Goal: Task Accomplishment & Management: Use online tool/utility

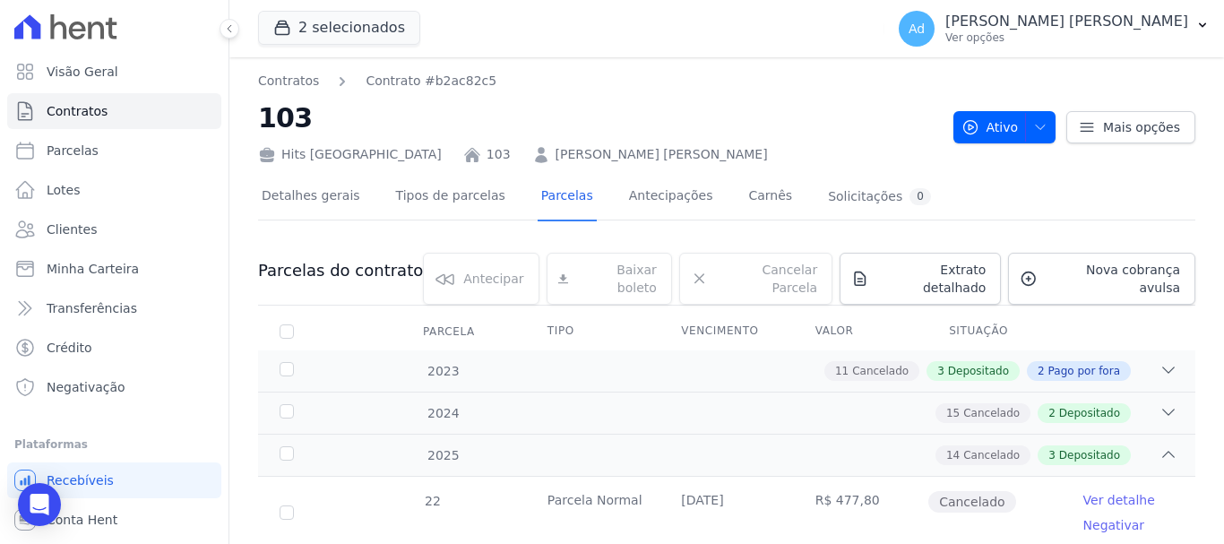
scroll to position [1119, 0]
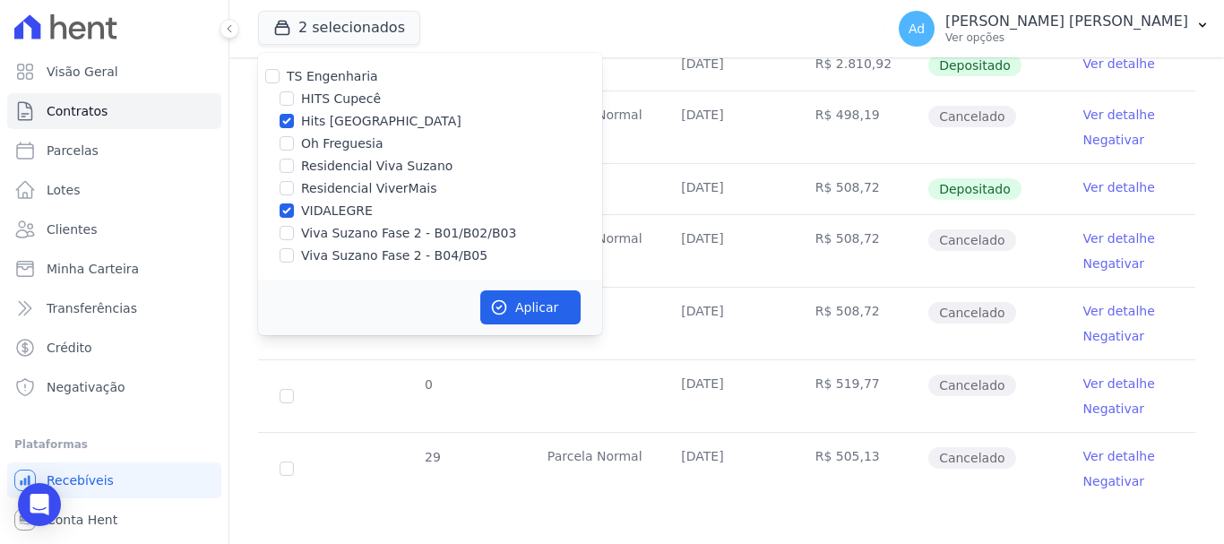
click at [314, 124] on label "Hits [GEOGRAPHIC_DATA]" at bounding box center [381, 121] width 160 height 19
click at [294, 124] on input "Hits [GEOGRAPHIC_DATA]" at bounding box center [287, 121] width 14 height 14
checkbox input "false"
click at [305, 211] on label "VIDALEGRE" at bounding box center [337, 211] width 72 height 19
click at [294, 211] on input "VIDALEGRE" at bounding box center [287, 210] width 14 height 14
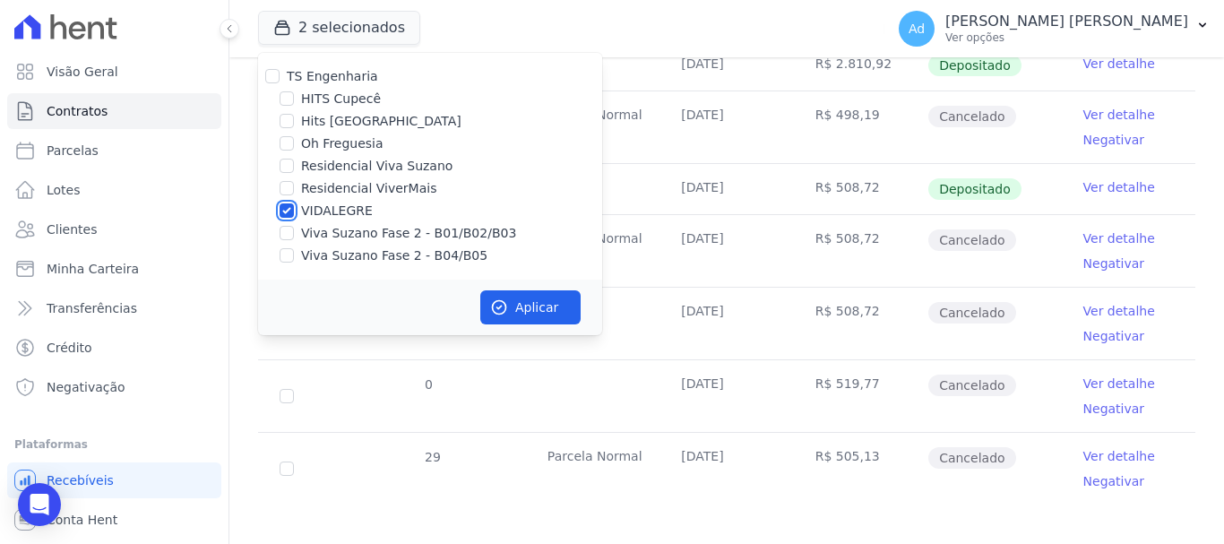
checkbox input "false"
click at [281, 125] on input "Hits [GEOGRAPHIC_DATA]" at bounding box center [287, 121] width 14 height 14
checkbox input "true"
click at [538, 315] on button "Aplicar" at bounding box center [530, 307] width 100 height 34
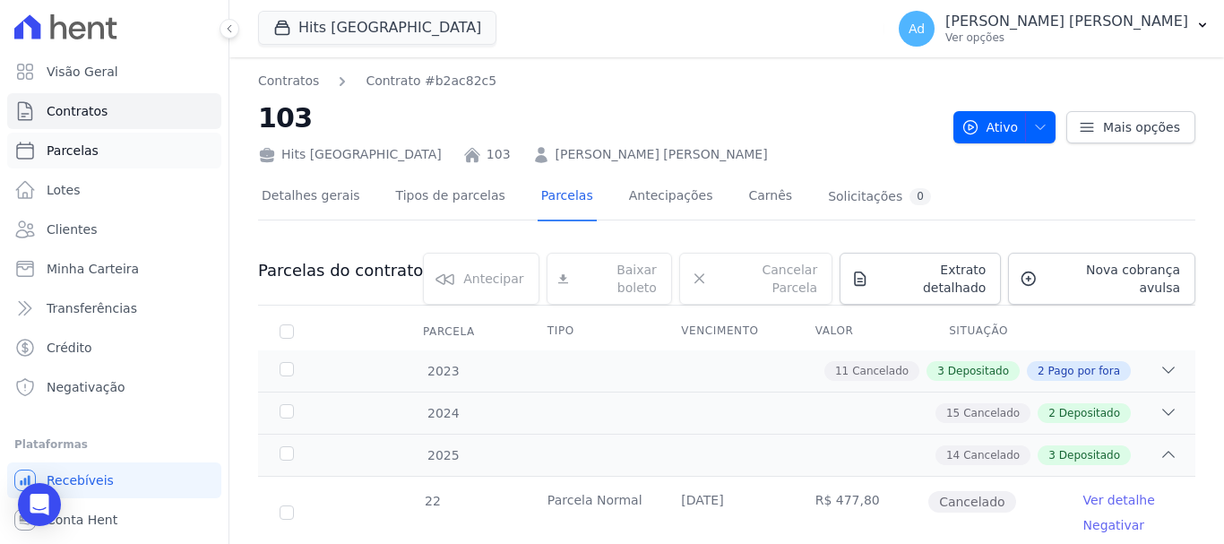
click at [41, 158] on link "Parcelas" at bounding box center [114, 151] width 214 height 36
select select
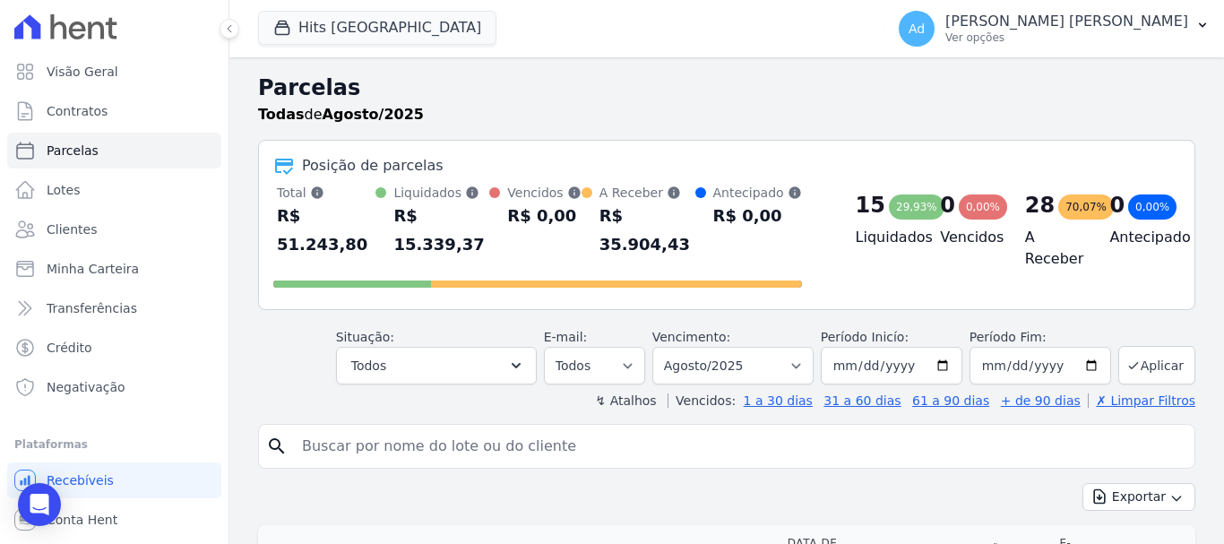
click at [519, 428] on input "search" at bounding box center [739, 446] width 896 height 36
type input "703"
select select
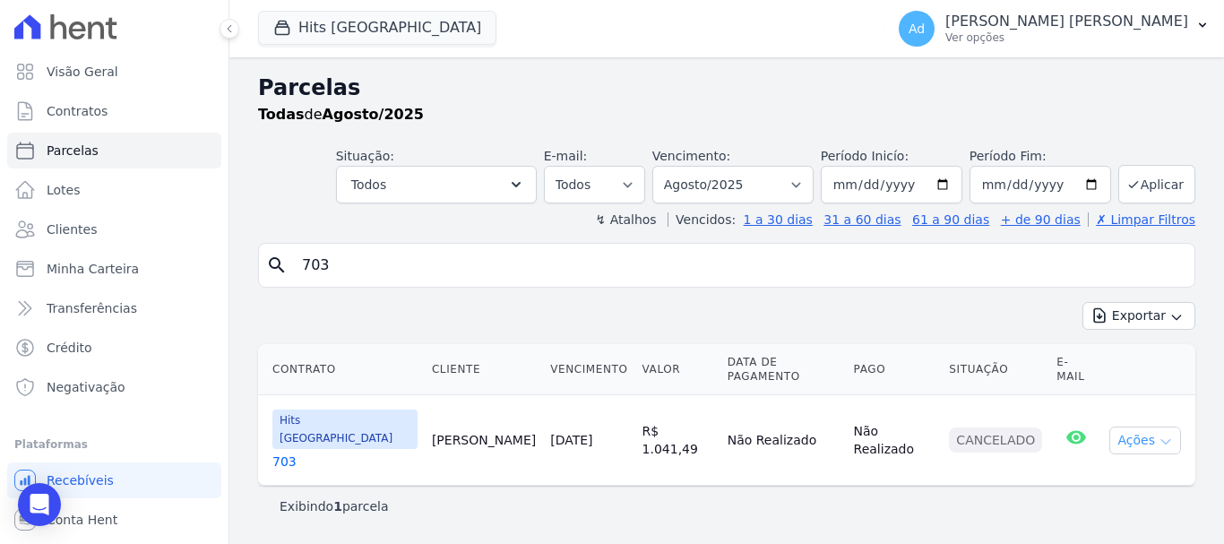
click at [1144, 426] on button "Ações" at bounding box center [1145, 440] width 72 height 28
click at [954, 370] on th "Situação" at bounding box center [996, 369] width 108 height 51
click at [1174, 430] on button "Ações" at bounding box center [1145, 440] width 72 height 28
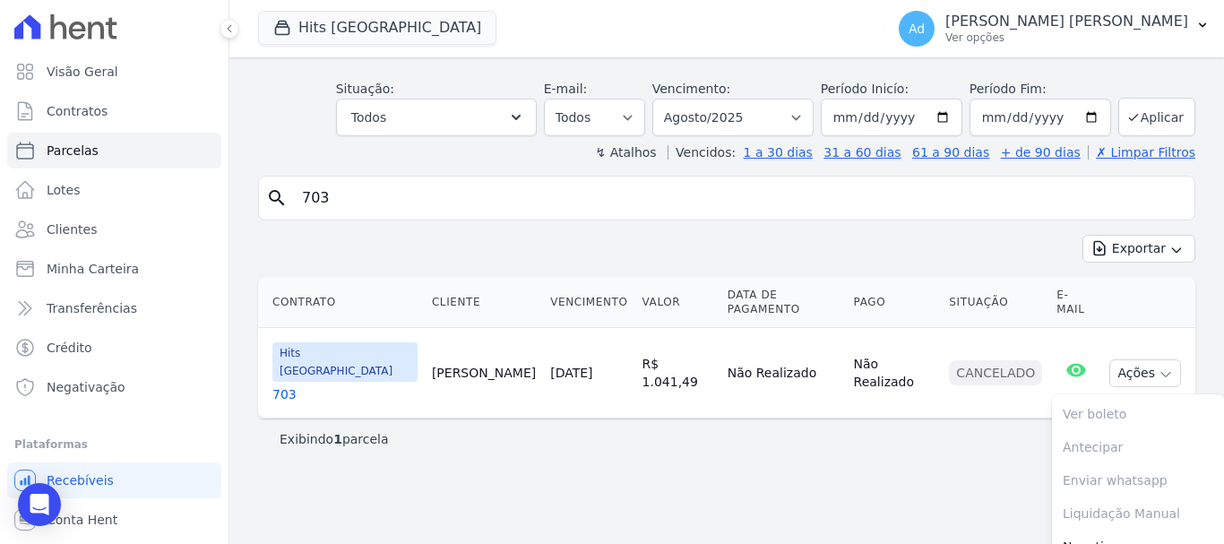
click at [654, 354] on td "R$ 1.041,49" at bounding box center [677, 373] width 85 height 90
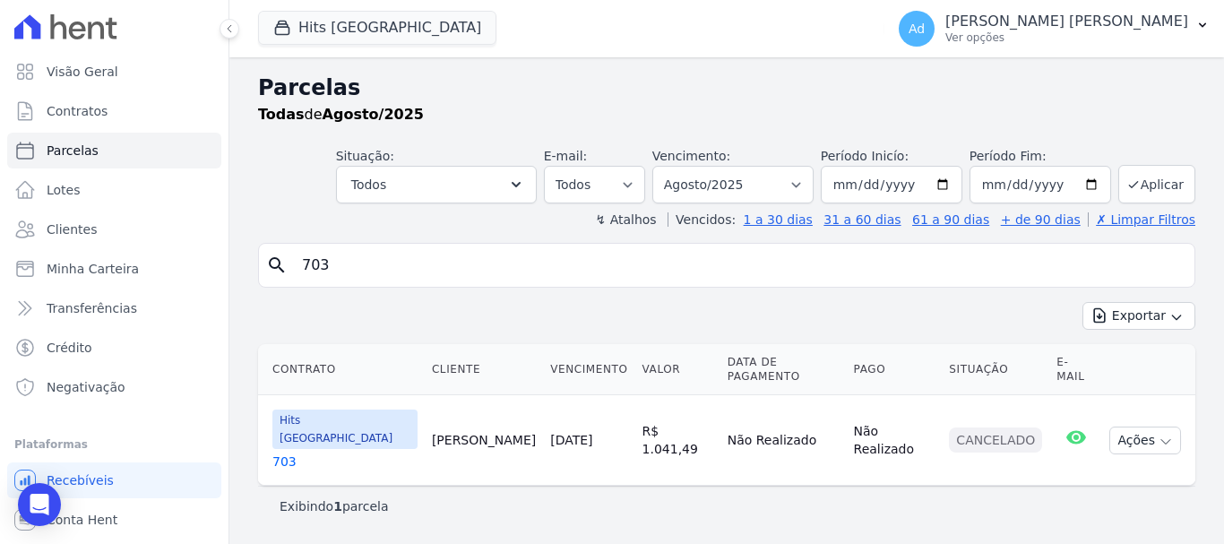
scroll to position [0, 0]
click at [282, 452] on link "703" at bounding box center [344, 461] width 145 height 18
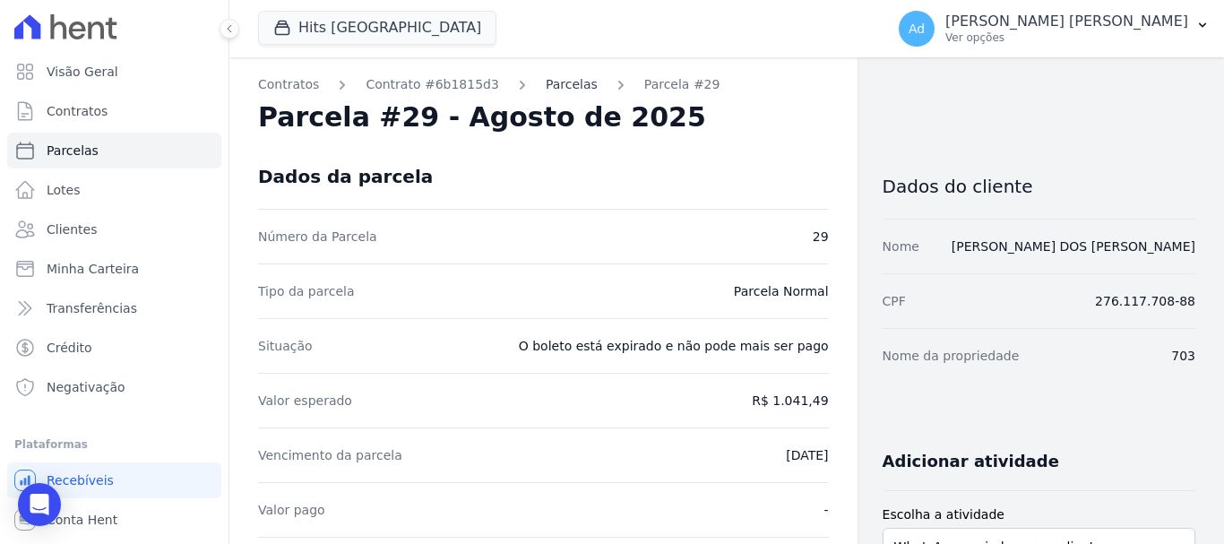
click at [550, 90] on link "Parcelas" at bounding box center [572, 84] width 52 height 19
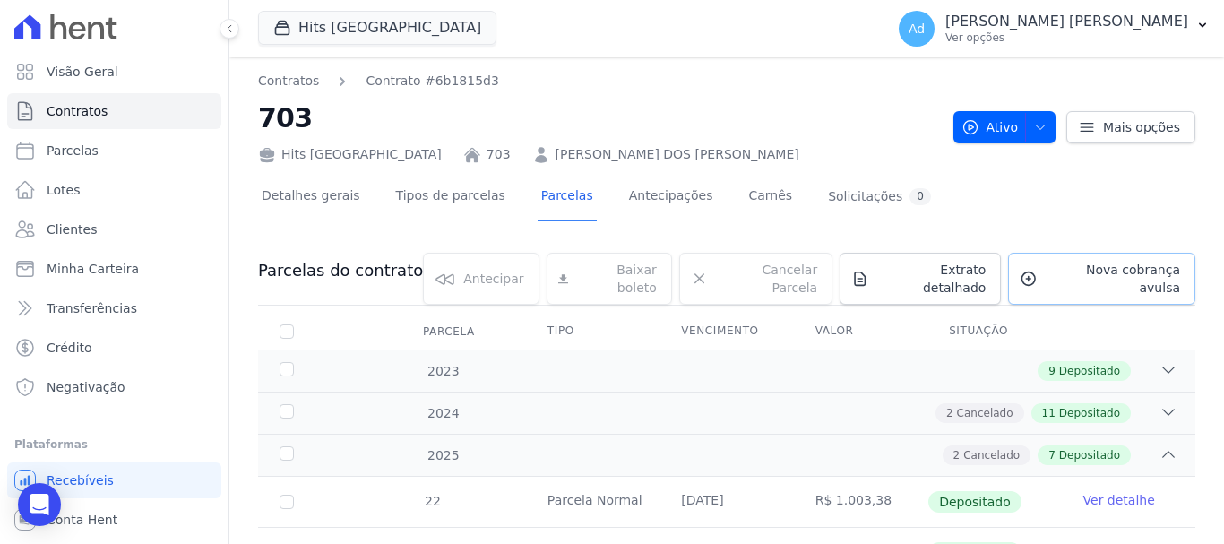
click at [1051, 271] on span "Nova cobrança avulsa" at bounding box center [1112, 279] width 135 height 36
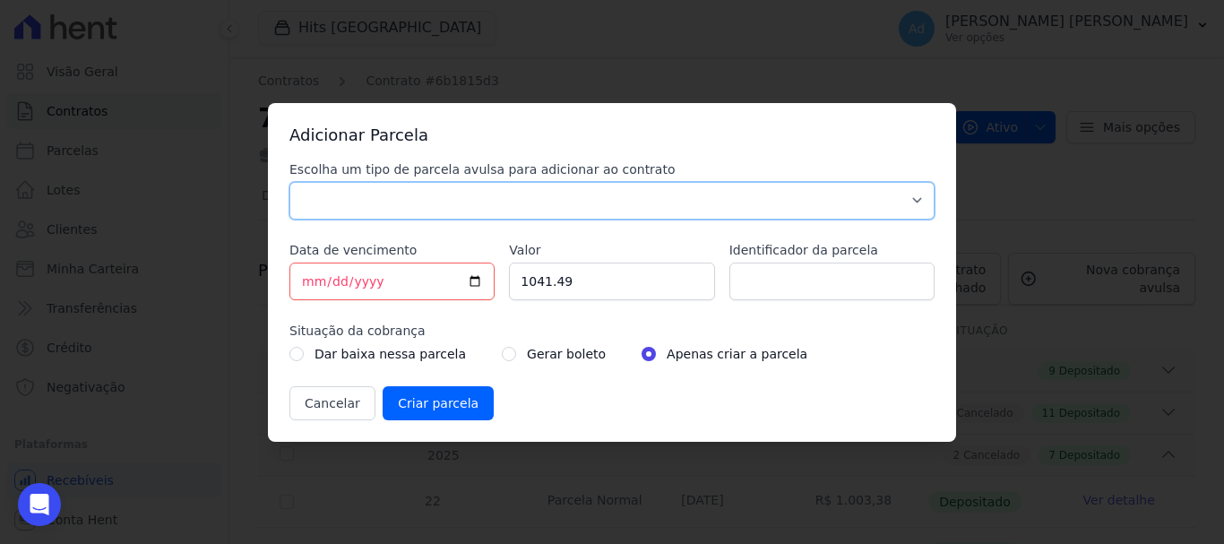
click at [525, 193] on select "Parcela Normal Sinal Caução Intercalada Chaves Pré Chaves Pós Chaves Taxas Quit…" at bounding box center [611, 201] width 645 height 38
select select "standard"
click at [289, 182] on select "Parcela Normal Sinal Caução Intercalada Chaves Pré Chaves Pós Chaves Taxas Quit…" at bounding box center [611, 201] width 645 height 38
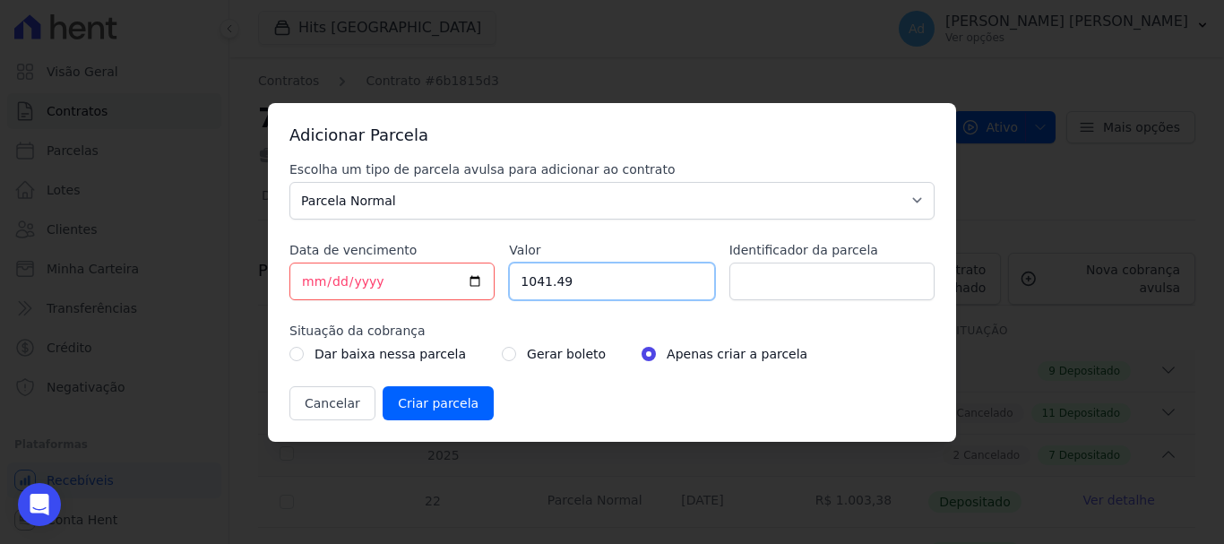
drag, startPoint x: 604, startPoint y: 288, endPoint x: 462, endPoint y: 272, distance: 142.5
click at [462, 272] on div "Escolha um tipo de parcela avulsa para adicionar ao contrato Parcela Normal Sin…" at bounding box center [611, 290] width 645 height 260
type input "1"
type input "1065.09"
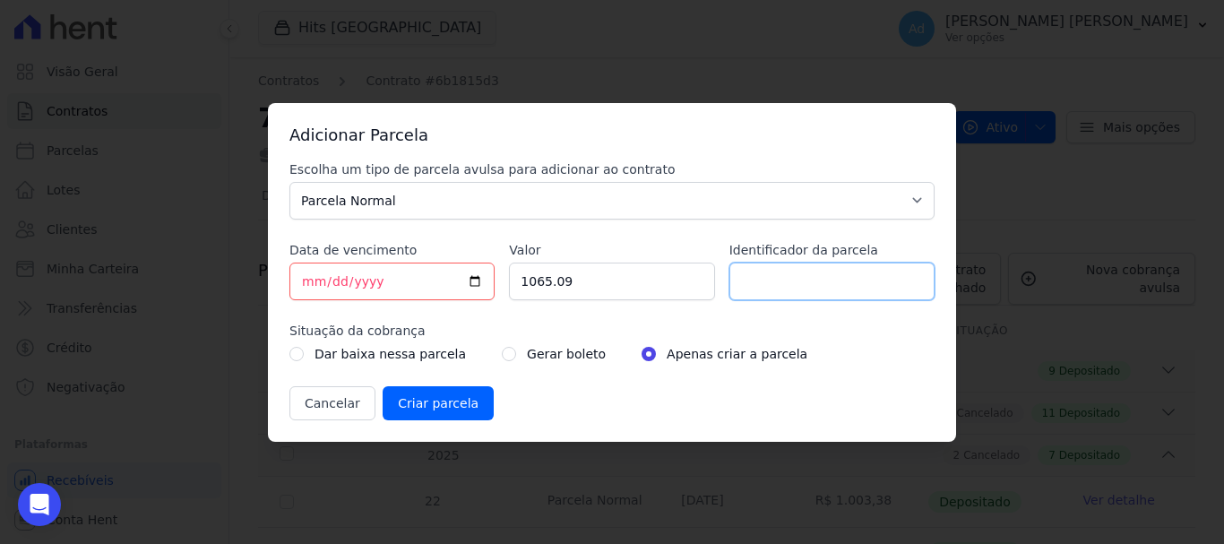
click at [869, 283] on input "Identificador da parcela" at bounding box center [831, 281] width 205 height 38
type input "ref agosto 2025"
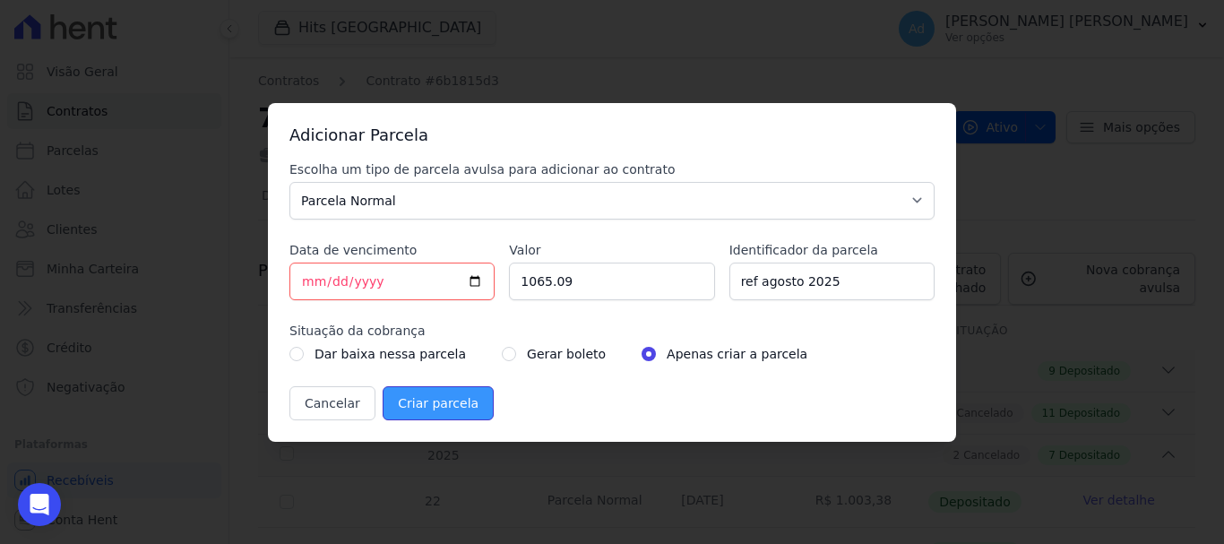
click at [446, 403] on input "Criar parcela" at bounding box center [438, 403] width 111 height 34
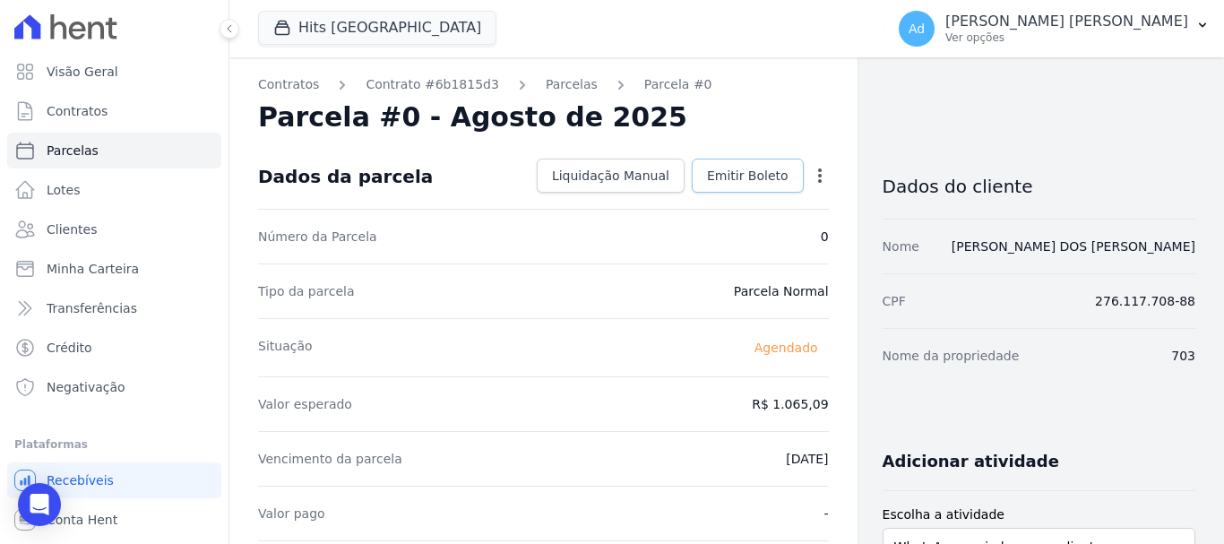
click at [753, 190] on link "Emitir Boleto" at bounding box center [748, 176] width 112 height 34
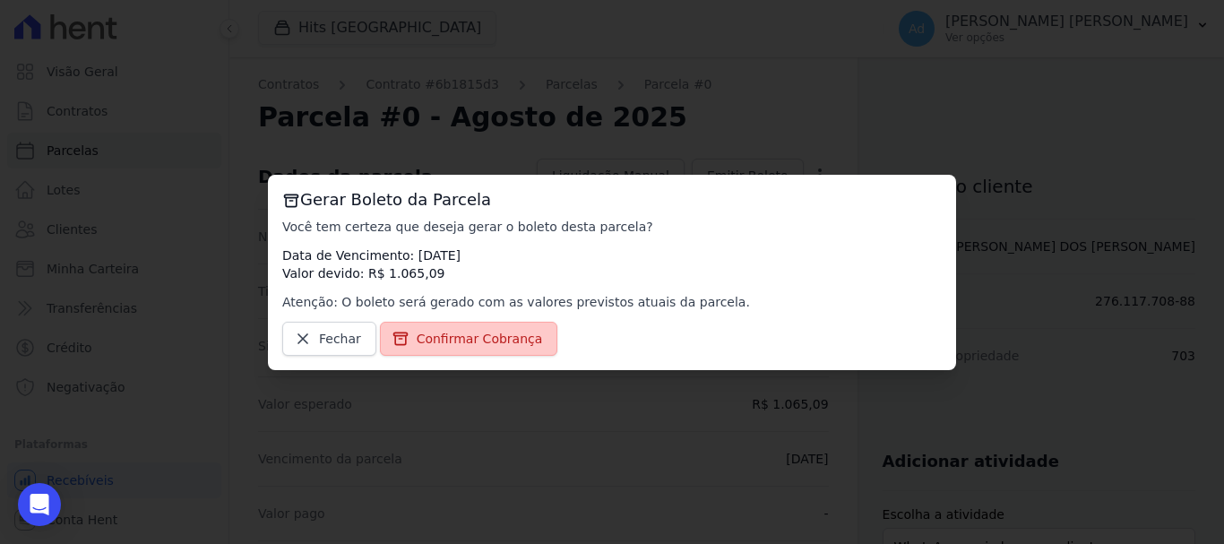
click at [499, 332] on span "Confirmar Cobrança" at bounding box center [480, 339] width 126 height 18
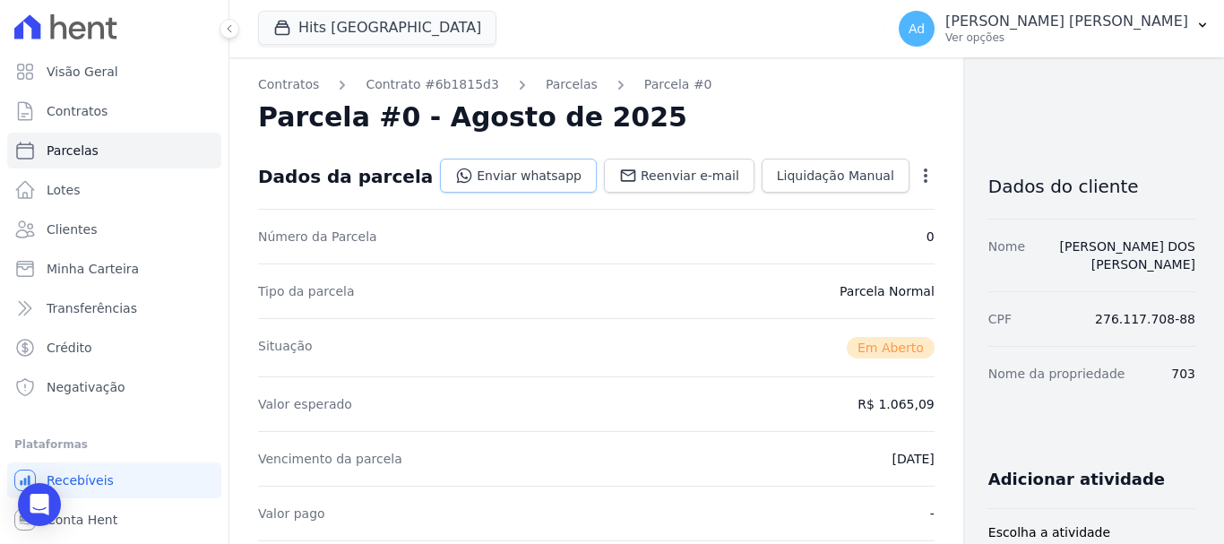
click at [511, 178] on link "Enviar whatsapp" at bounding box center [518, 176] width 157 height 34
